Goal: Find specific page/section: Find specific page/section

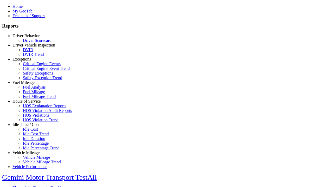
click at [30, 127] on link "Idle Time / Cost" at bounding box center [25, 124] width 27 height 4
click at [34, 136] on link "Idle Cost Trend" at bounding box center [36, 134] width 26 height 4
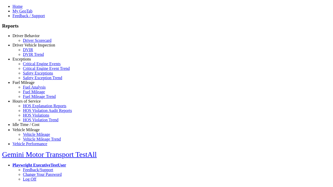
select select "**"
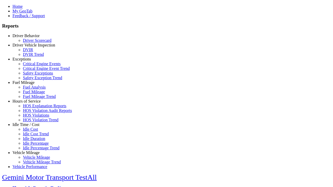
type input "**********"
